Goal: Find specific page/section: Find specific page/section

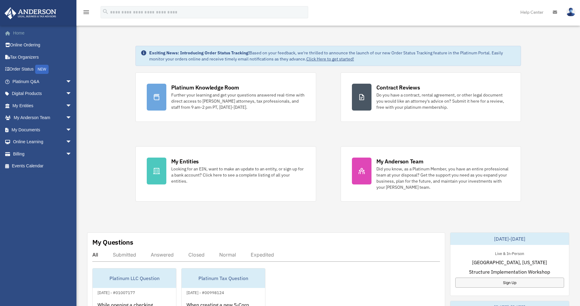
click at [22, 33] on link "Home" at bounding box center [42, 33] width 77 height 12
click at [66, 79] on span "arrow_drop_down" at bounding box center [72, 81] width 12 height 13
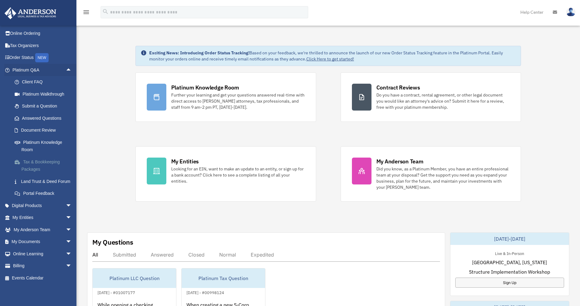
scroll to position [19, 0]
click at [66, 204] on span "arrow_drop_down" at bounding box center [72, 206] width 12 height 13
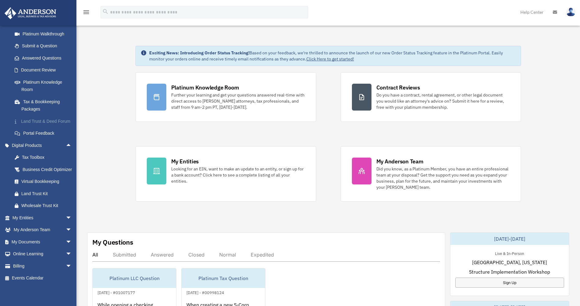
scroll to position [87, 0]
click at [36, 180] on div "Virtual Bookkeeping" at bounding box center [47, 182] width 52 height 8
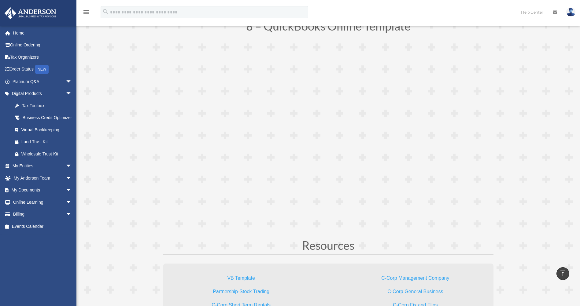
scroll to position [1613, 0]
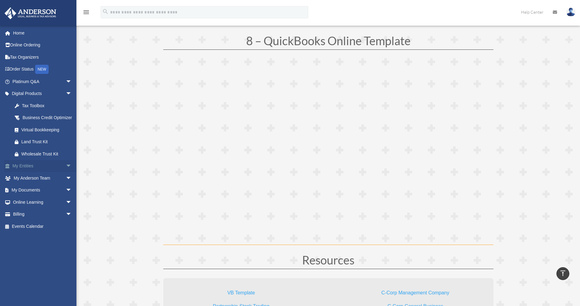
click at [66, 172] on span "arrow_drop_down" at bounding box center [72, 166] width 12 height 13
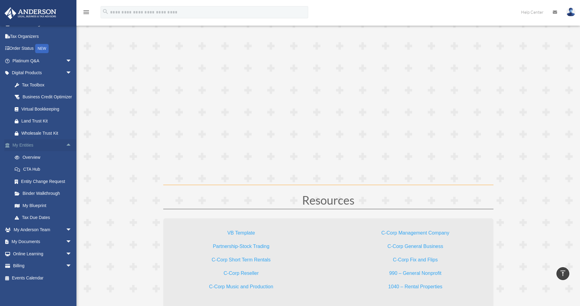
scroll to position [1674, 0]
click at [66, 229] on span "arrow_drop_down" at bounding box center [72, 230] width 12 height 13
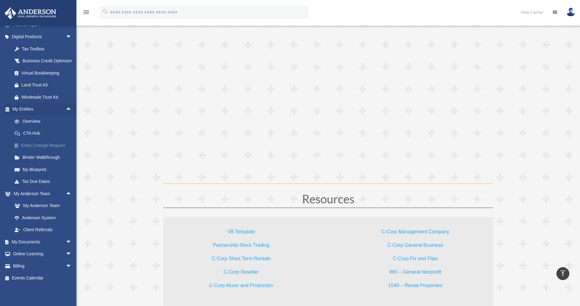
scroll to position [64, 0]
click at [66, 239] on span "arrow_drop_down" at bounding box center [72, 242] width 12 height 13
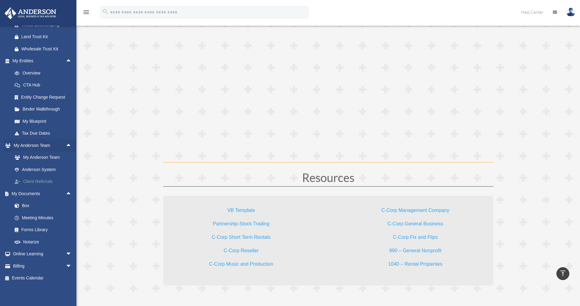
scroll to position [1705, 0]
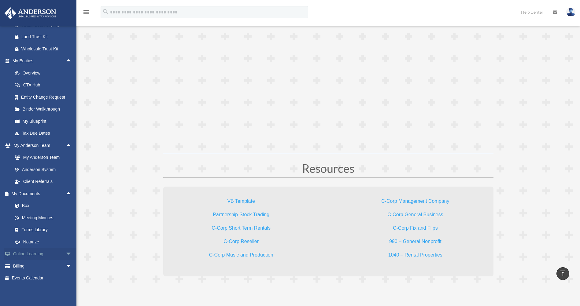
click at [66, 252] on span "arrow_drop_down" at bounding box center [72, 254] width 12 height 13
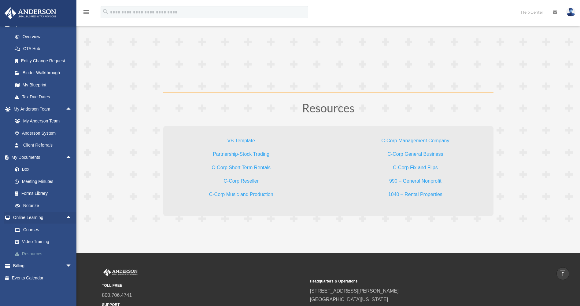
scroll to position [1766, 0]
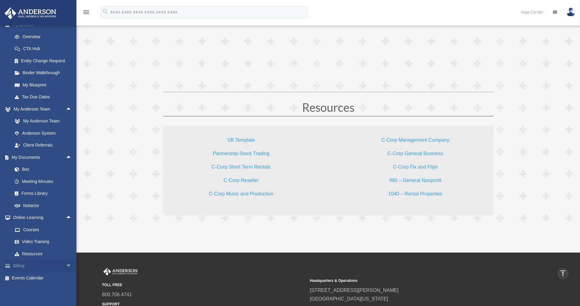
click at [67, 265] on span "arrow_drop_down" at bounding box center [72, 266] width 12 height 13
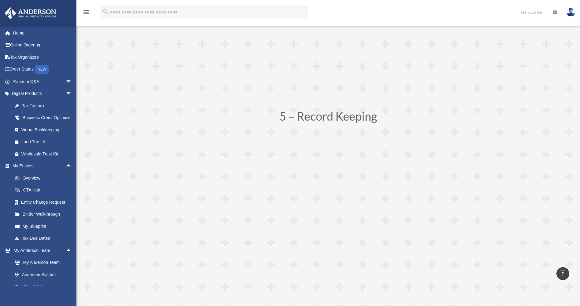
scroll to position [880, 0]
click at [129, 16] on input "search" at bounding box center [205, 12] width 208 height 12
type input "**********"
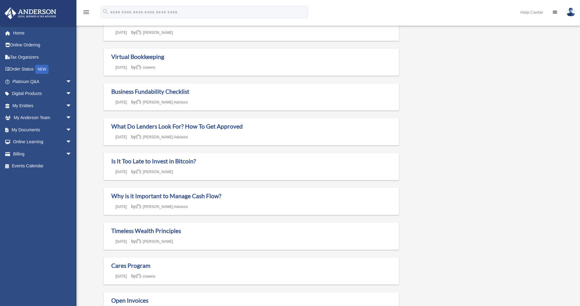
scroll to position [122, 0]
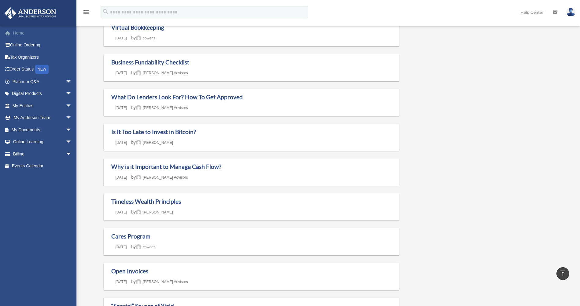
click at [17, 30] on link "Home" at bounding box center [42, 33] width 77 height 12
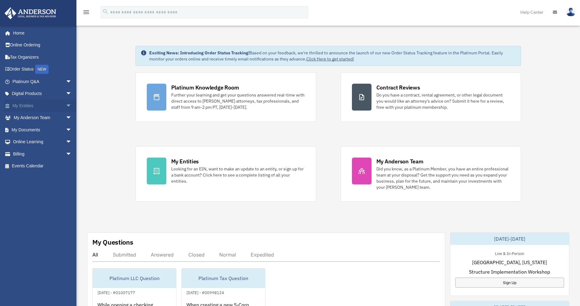
click at [66, 105] on span "arrow_drop_down" at bounding box center [72, 106] width 12 height 13
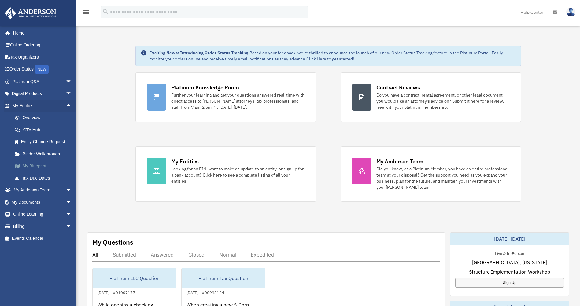
click at [35, 166] on link "My Blueprint" at bounding box center [45, 166] width 72 height 12
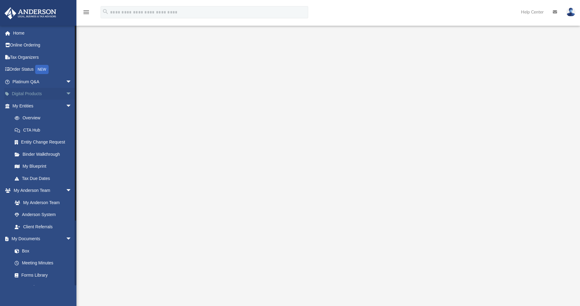
click at [31, 93] on link "Digital Products arrow_drop_down" at bounding box center [42, 94] width 77 height 12
click at [66, 93] on span "arrow_drop_down" at bounding box center [72, 94] width 12 height 13
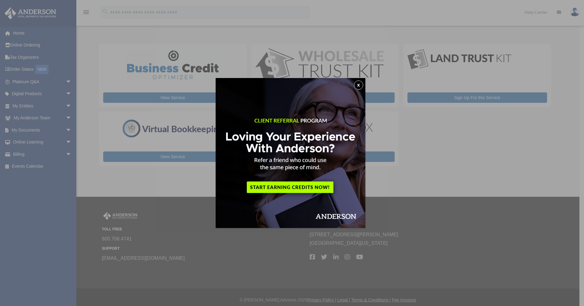
click at [363, 83] on button "x" at bounding box center [358, 84] width 9 height 9
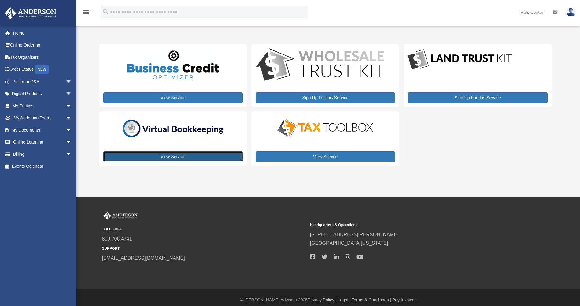
click at [179, 155] on link "View Service" at bounding box center [172, 156] width 139 height 10
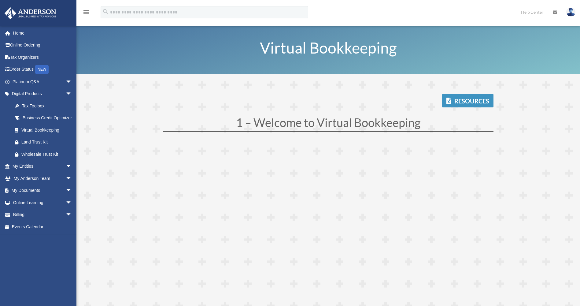
click at [467, 101] on link "Resources" at bounding box center [467, 100] width 51 height 13
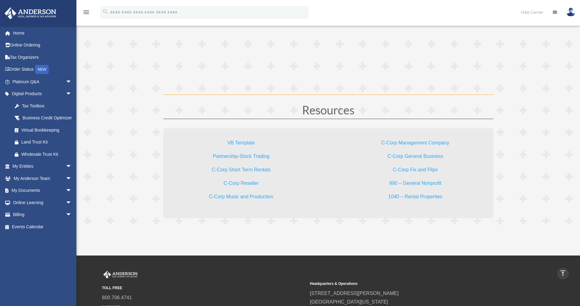
scroll to position [1828, 0]
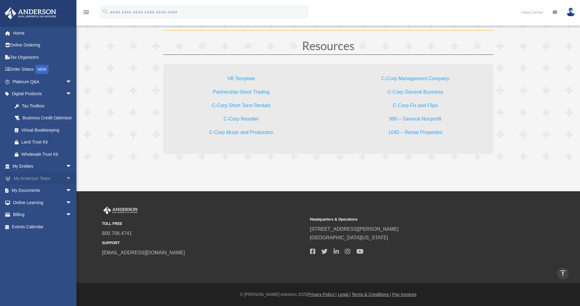
click at [39, 183] on link "My [PERSON_NAME] Team arrow_drop_down" at bounding box center [42, 178] width 77 height 12
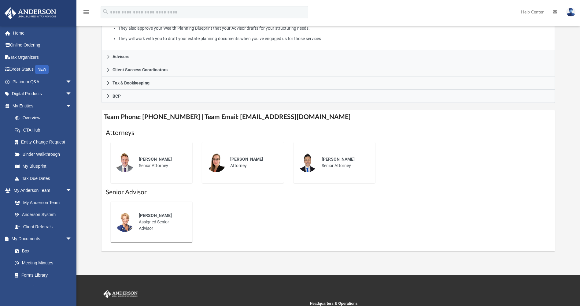
scroll to position [153, 0]
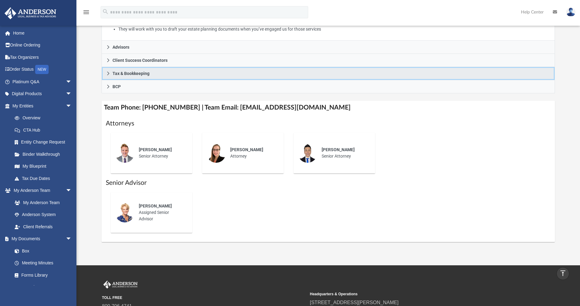
click at [108, 71] on icon at bounding box center [108, 73] width 4 height 4
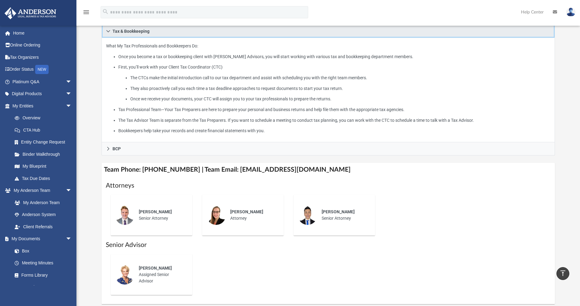
scroll to position [122, 0]
